Goal: Information Seeking & Learning: Learn about a topic

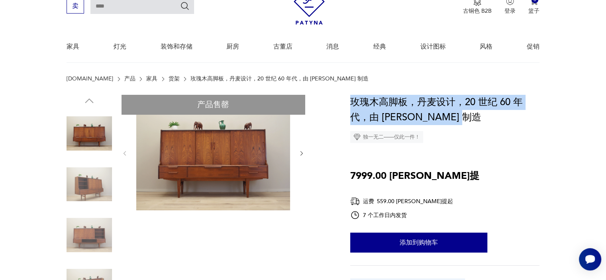
drag, startPoint x: 352, startPoint y: 100, endPoint x: 470, endPoint y: 120, distance: 119.4
click at [470, 120] on h1 "玫瑰木高脚板，丹麦设计，20 世纪 60 年代，由 [PERSON_NAME] 制造" at bounding box center [444, 110] width 189 height 30
copy font "玫瑰木高脚板，丹麦设计，20 世纪 60 年代，由 [PERSON_NAME] 制造"
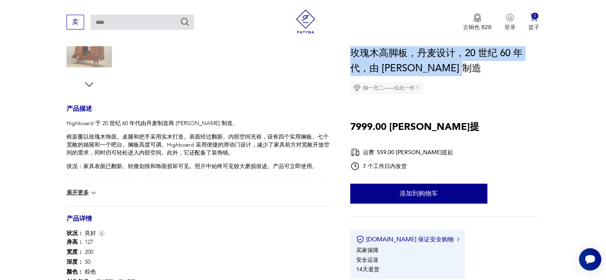
scroll to position [276, 0]
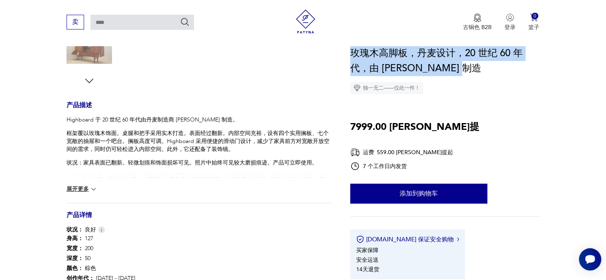
click at [84, 191] on font "展开更多" at bounding box center [78, 189] width 22 height 6
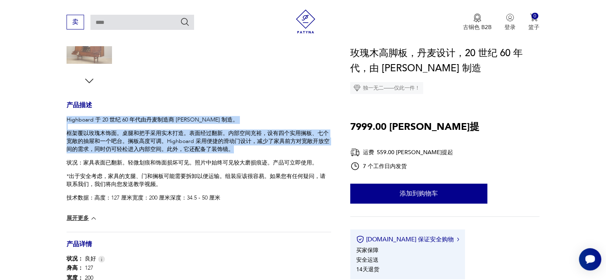
drag, startPoint x: 67, startPoint y: 120, endPoint x: 246, endPoint y: 150, distance: 182.3
click at [246, 150] on div "Highboard 于 20 世纪 60 年代由丹麦制造商 [PERSON_NAME] 制造。 框架覆以玫瑰木饰面。桌腿和把手采用实木打造。表面经过翻新。内部…" at bounding box center [199, 159] width 265 height 86
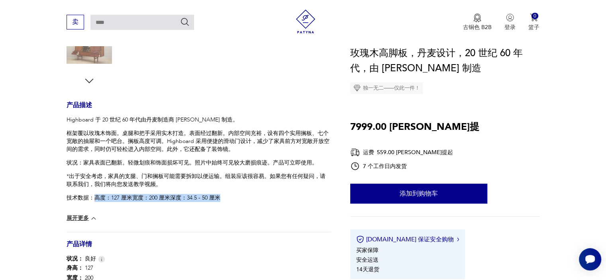
drag, startPoint x: 97, startPoint y: 204, endPoint x: 239, endPoint y: 201, distance: 142.4
click at [239, 201] on p "技术数据：高度：127 厘米宽度：200 厘米深度：34.5 - 50 厘米" at bounding box center [199, 198] width 265 height 8
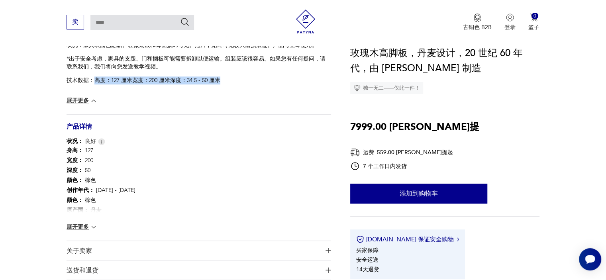
scroll to position [435, 0]
